Goal: Task Accomplishment & Management: Manage account settings

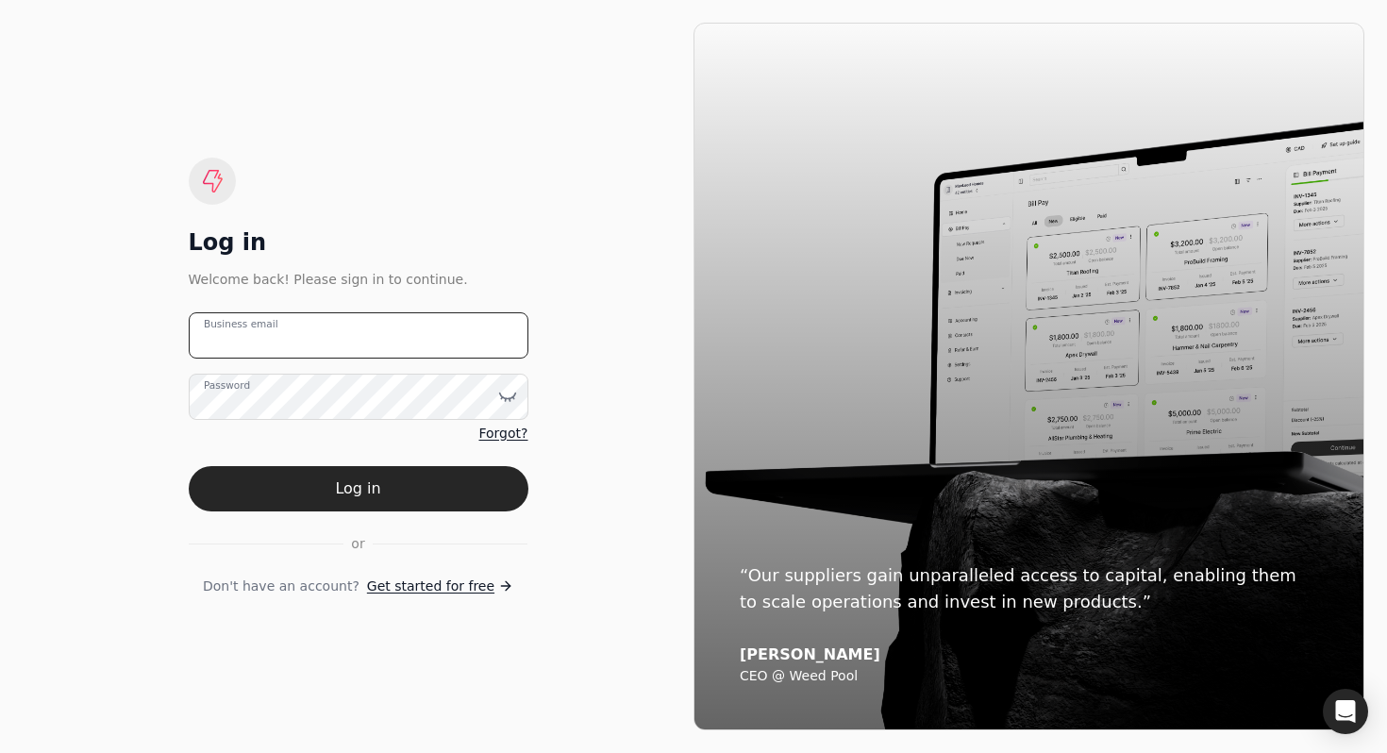
click at [311, 332] on email "Business email" at bounding box center [359, 335] width 340 height 46
type email "[EMAIL_ADDRESS][DOMAIN_NAME]"
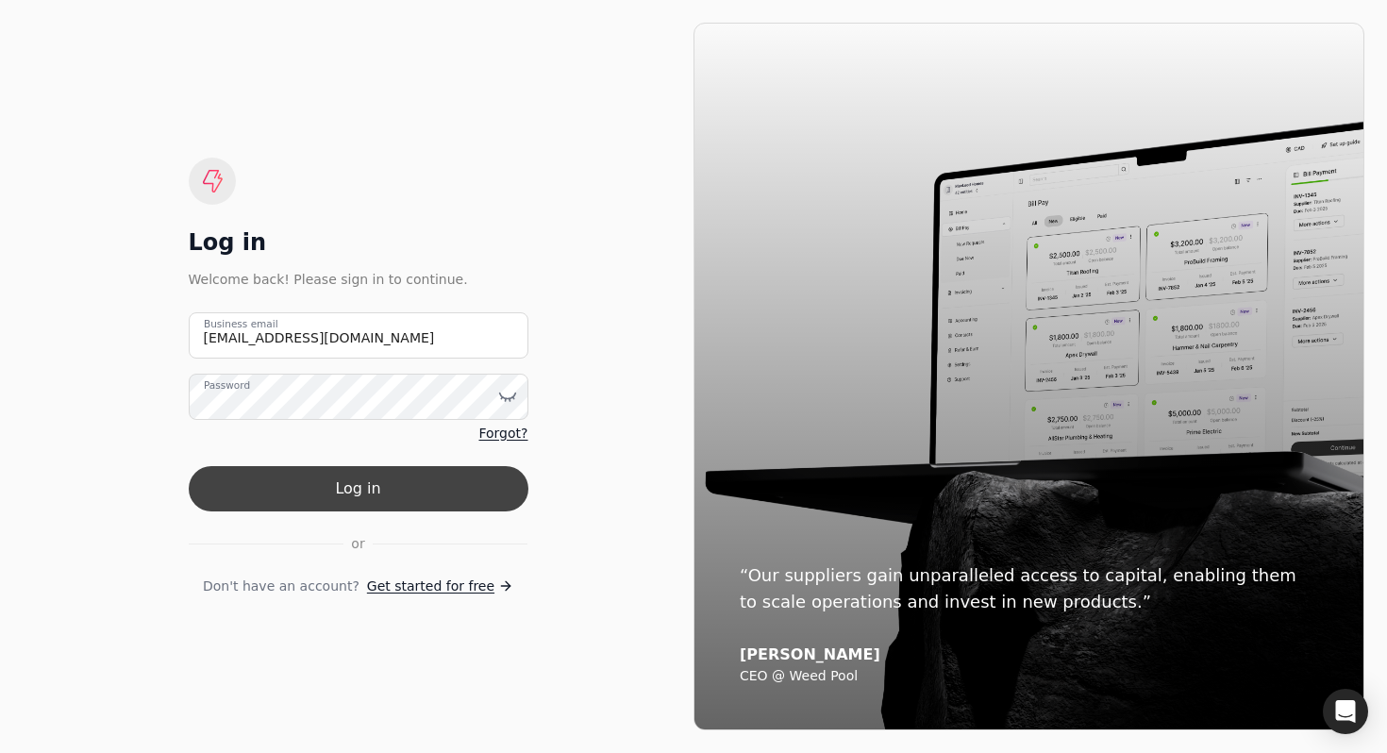
click at [271, 502] on button "Log in" at bounding box center [359, 488] width 340 height 45
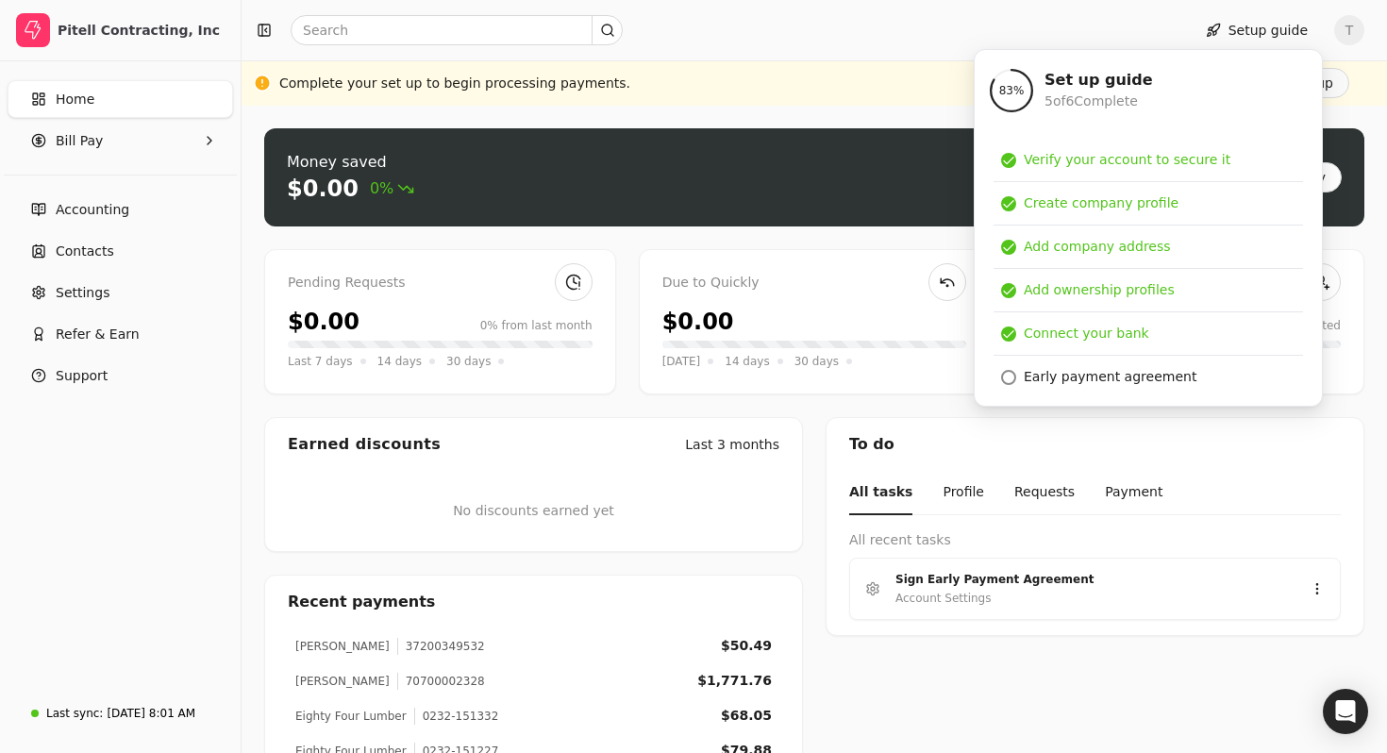
click at [158, 455] on div "Home Bill Pay Accounting Contacts Settings Refer & Earn Support" at bounding box center [120, 375] width 241 height 628
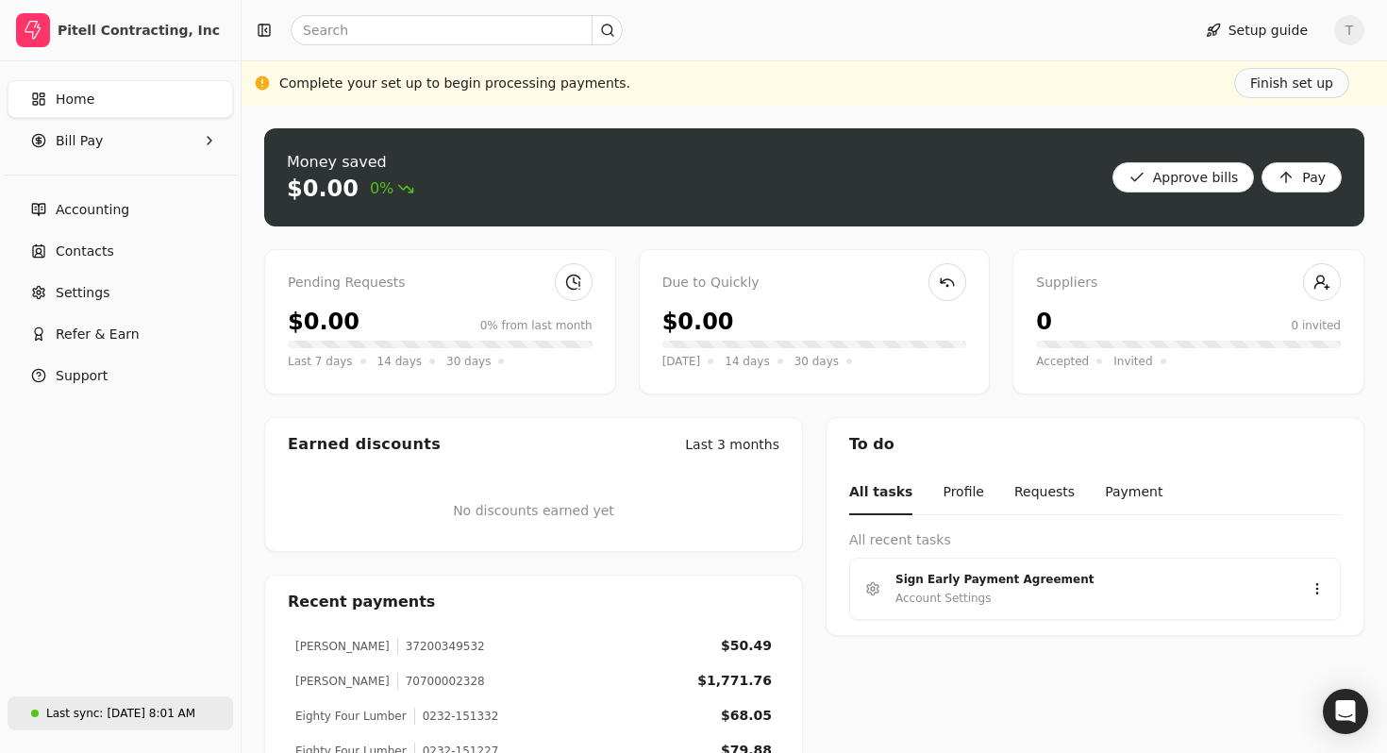
click at [107, 710] on div "[DATE] 8:01 AM" at bounding box center [151, 713] width 89 height 17
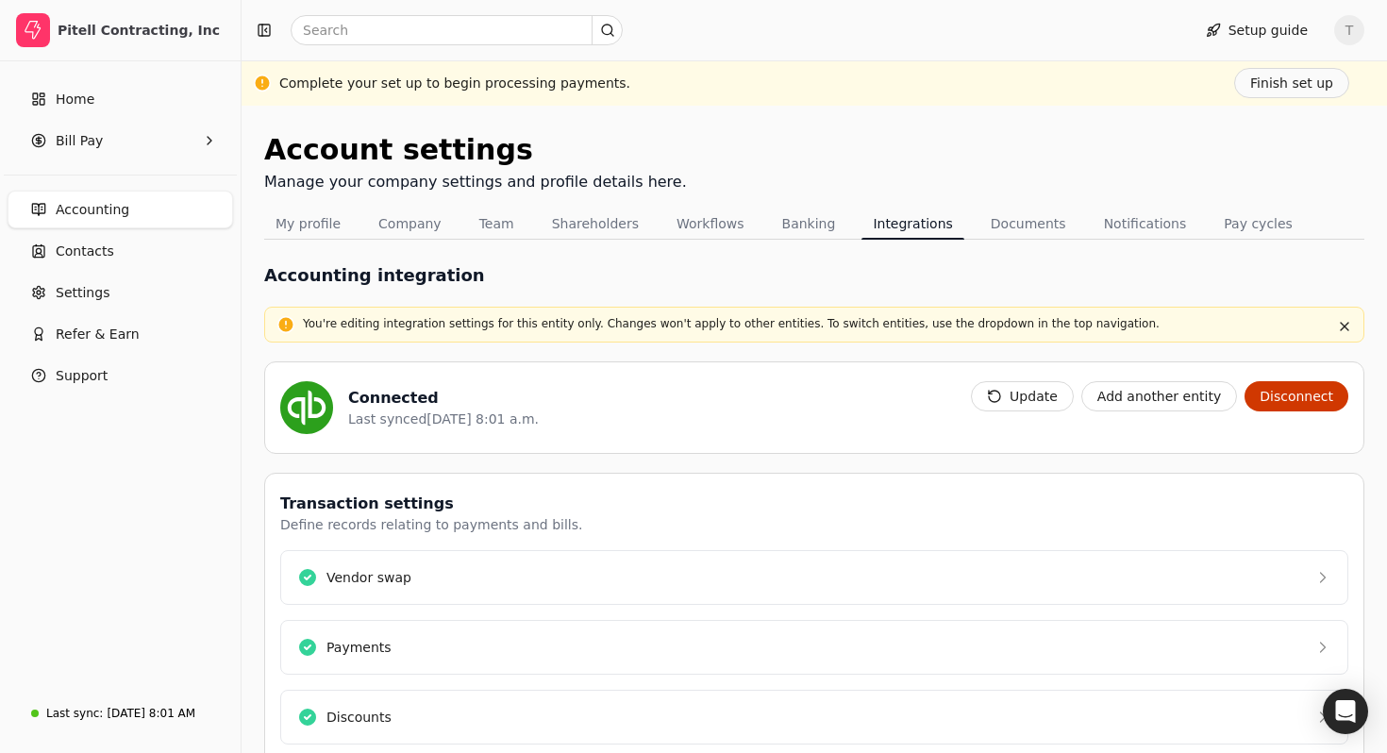
click at [151, 585] on div "Home Bill Pay Accounting Contacts Settings Refer & Earn Support" at bounding box center [120, 375] width 241 height 628
click at [1353, 32] on span "T" at bounding box center [1350, 30] width 30 height 30
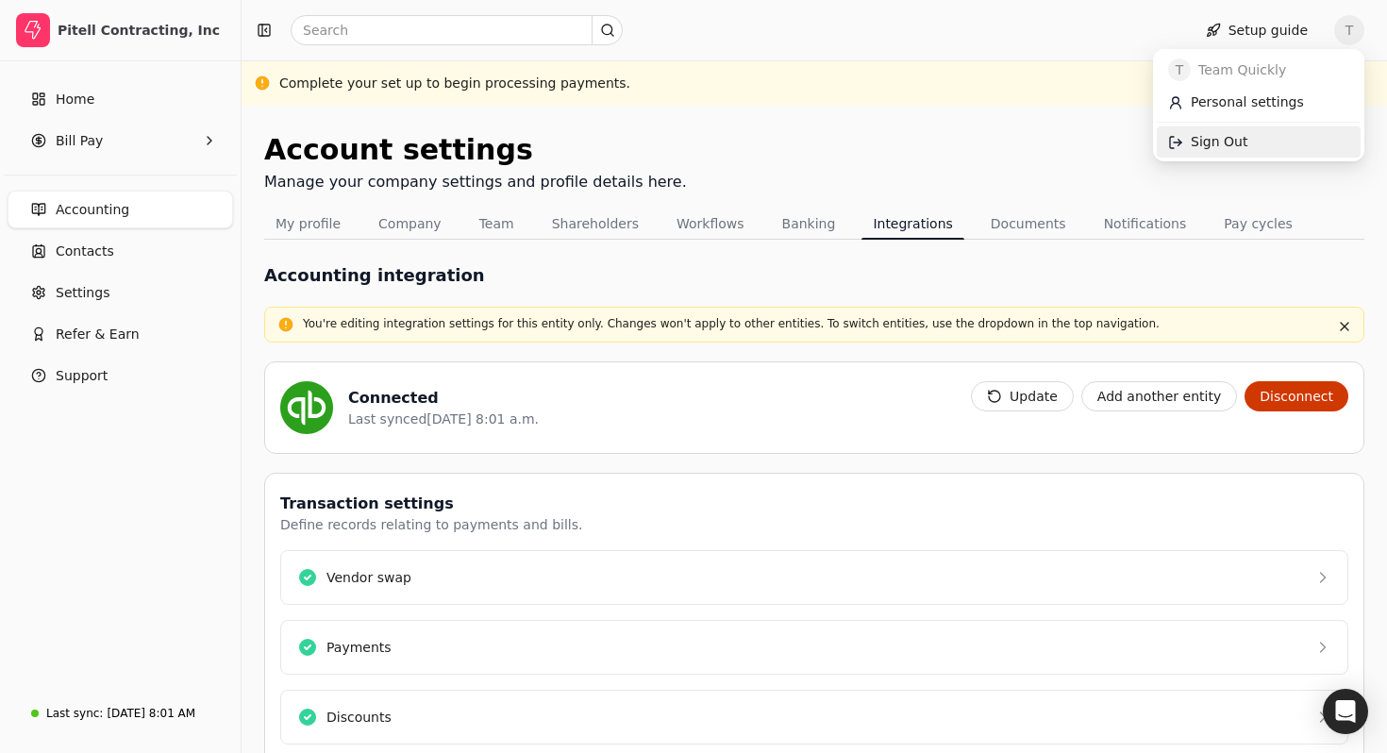
click at [1225, 149] on span "Sign Out" at bounding box center [1219, 142] width 57 height 20
